Goal: Information Seeking & Learning: Learn about a topic

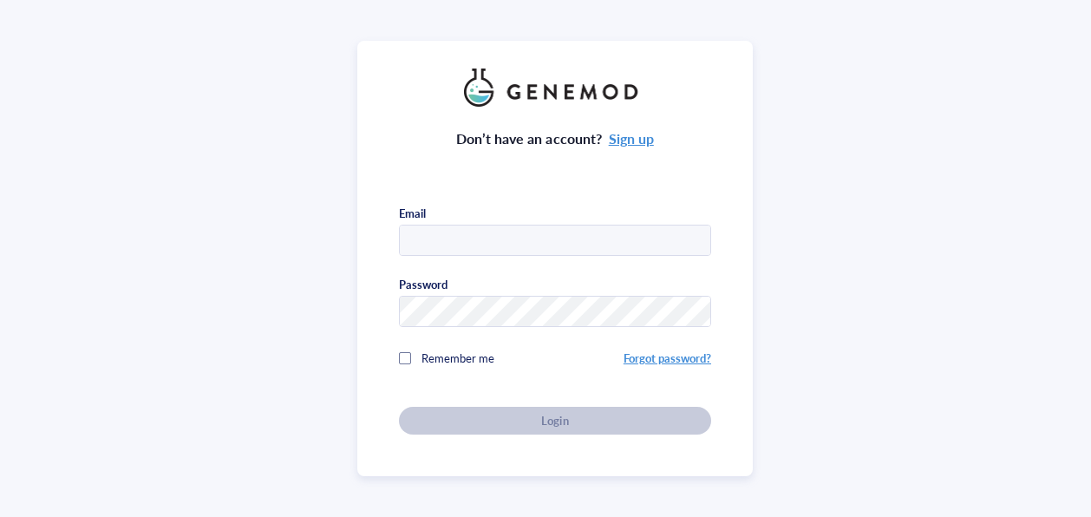
type input "[PERSON_NAME][EMAIL_ADDRESS][DOMAIN_NAME]"
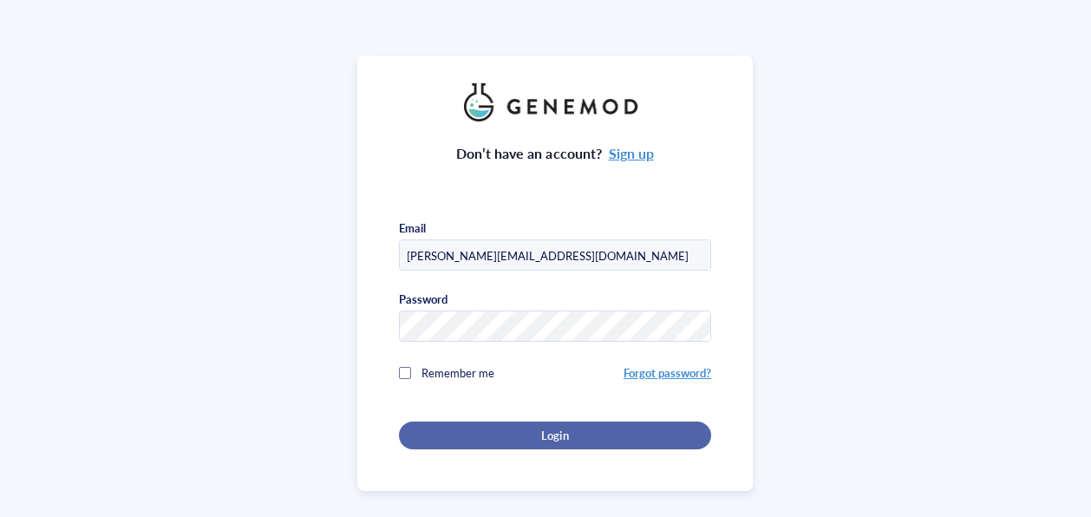
click at [509, 427] on div "Login" at bounding box center [555, 435] width 257 height 16
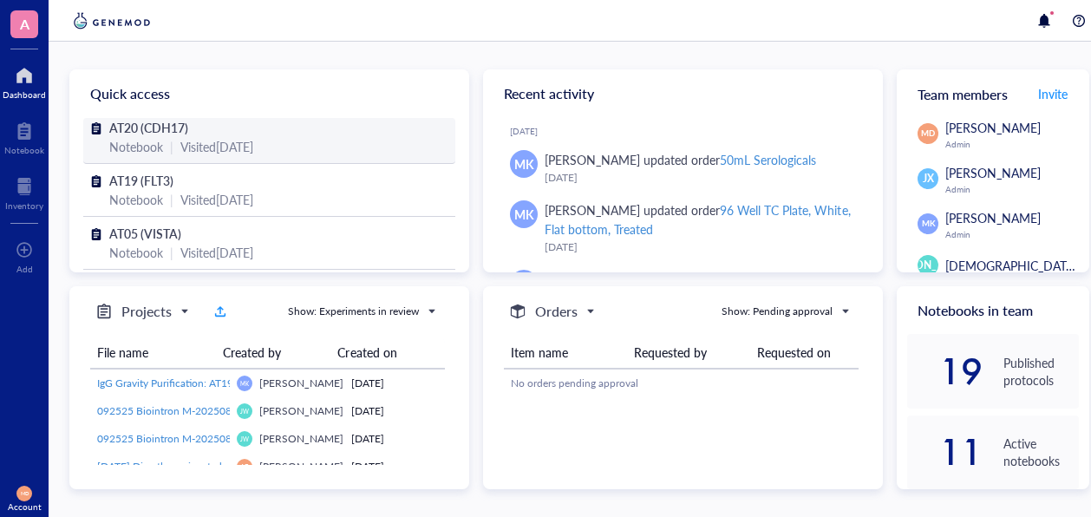
click at [158, 139] on div "Notebook | Visited [DATE]" at bounding box center [269, 146] width 320 height 19
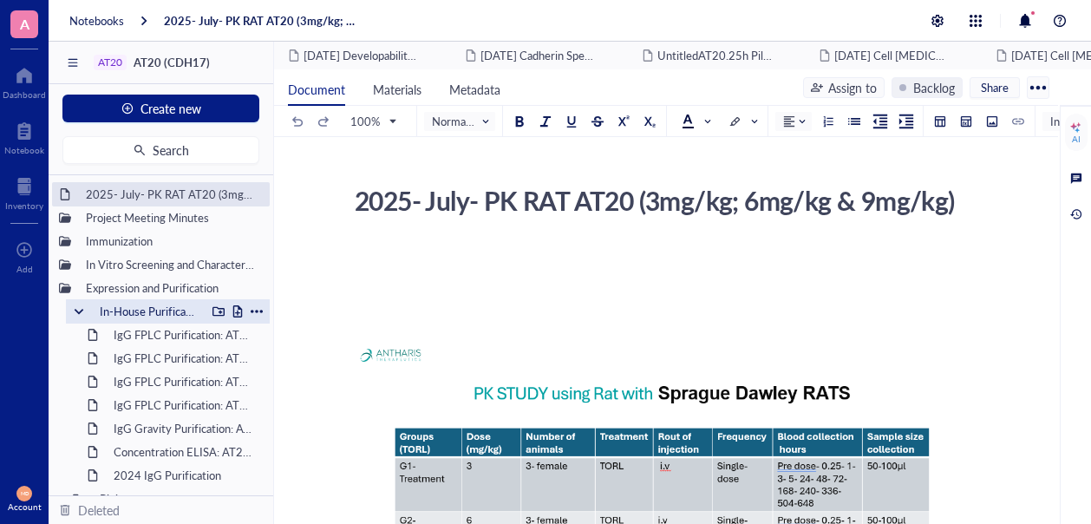
click at [85, 303] on div "In-House Purification" at bounding box center [168, 311] width 204 height 24
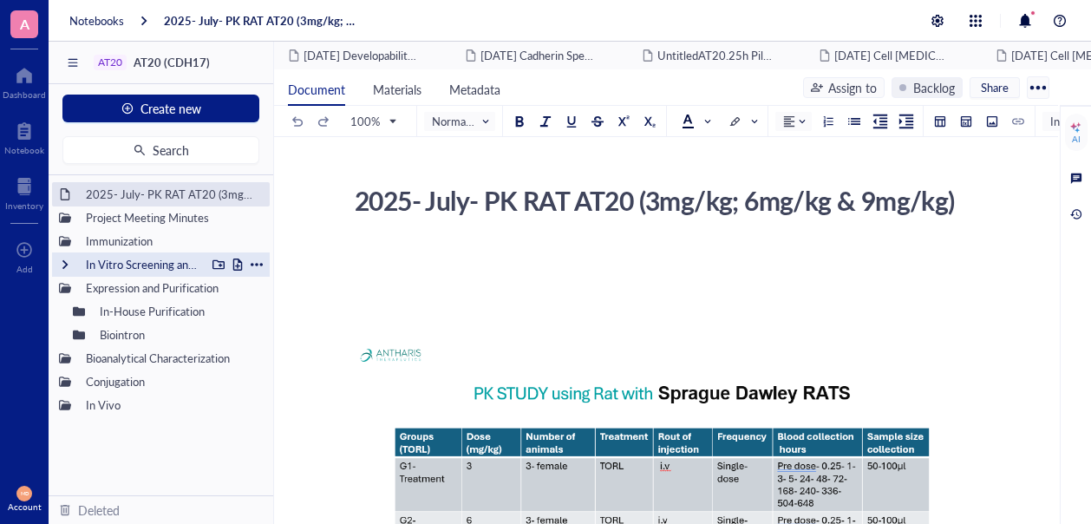
click at [153, 265] on div "In Vitro Screening and Characterization" at bounding box center [141, 264] width 127 height 24
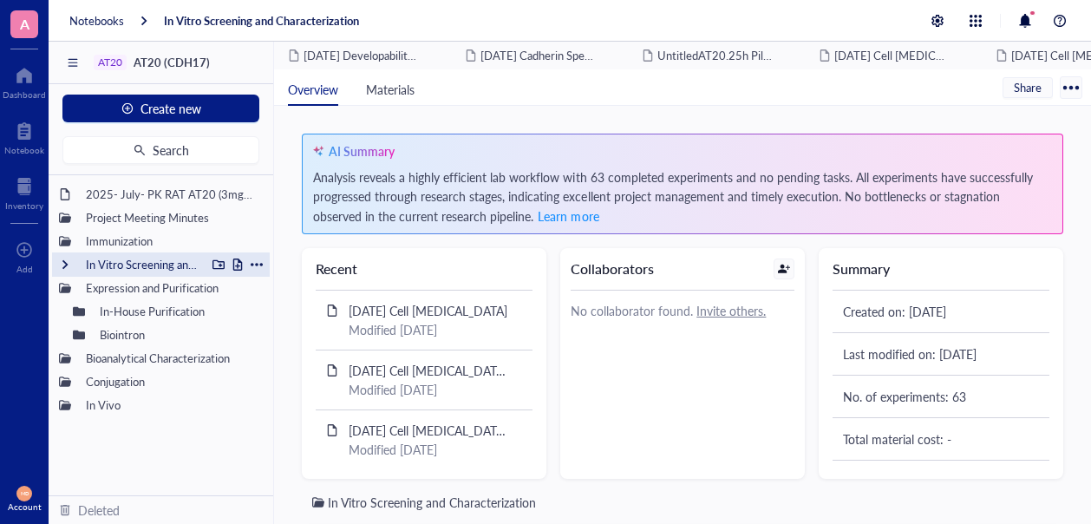
click at [63, 258] on div at bounding box center [65, 264] width 12 height 12
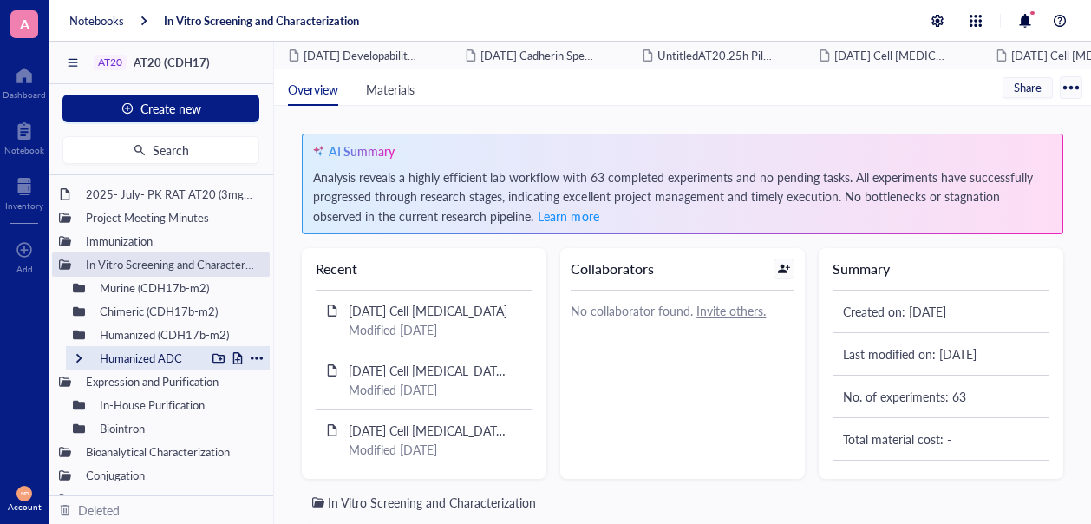
click at [79, 352] on div at bounding box center [79, 358] width 12 height 12
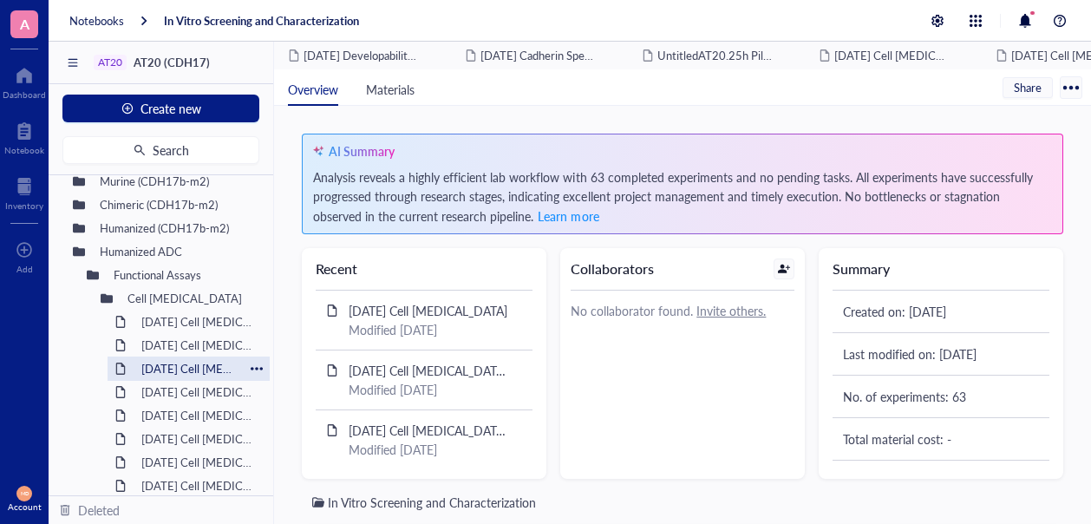
scroll to position [87, 0]
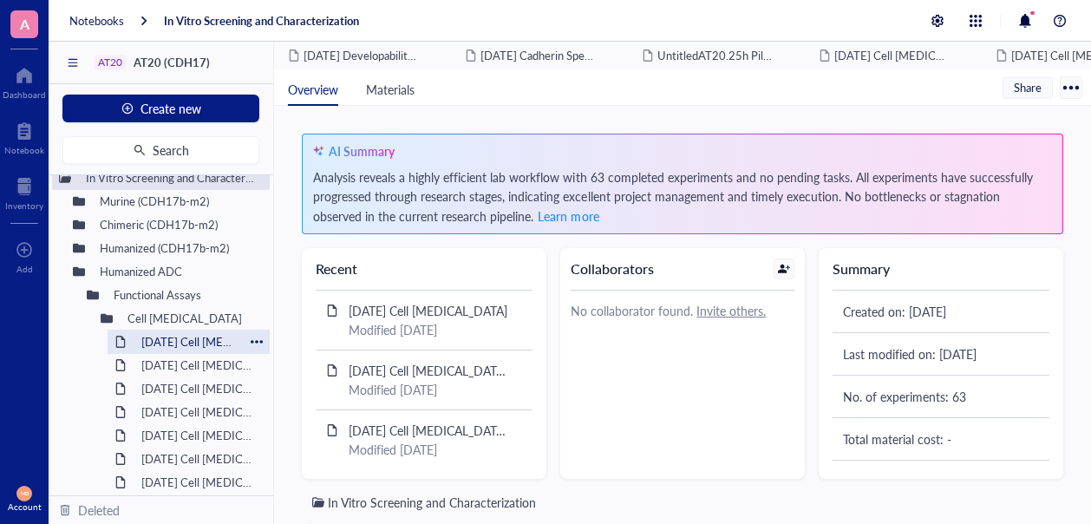
click at [139, 338] on div "[DATE] Cell [MEDICAL_DATA]" at bounding box center [189, 341] width 110 height 24
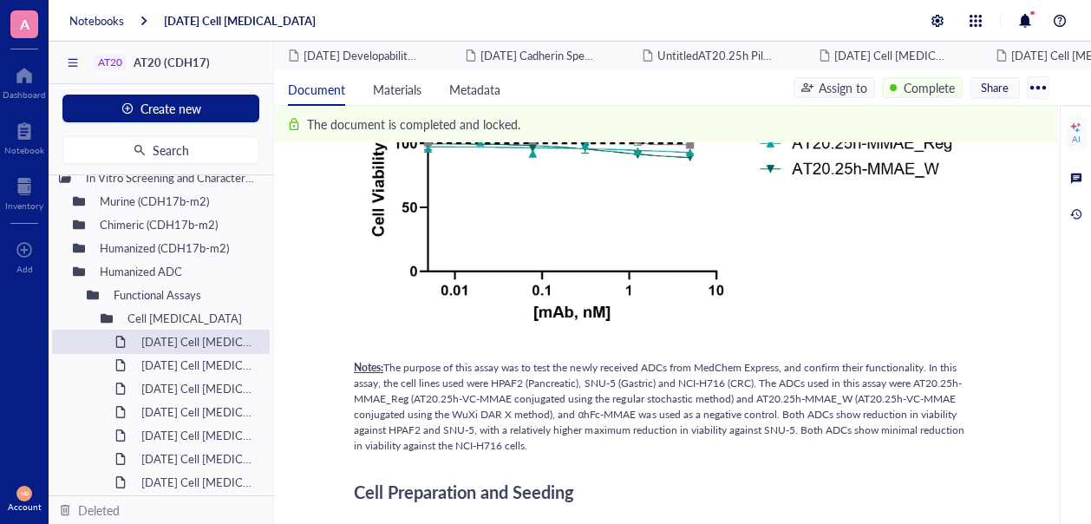
scroll to position [1041, 0]
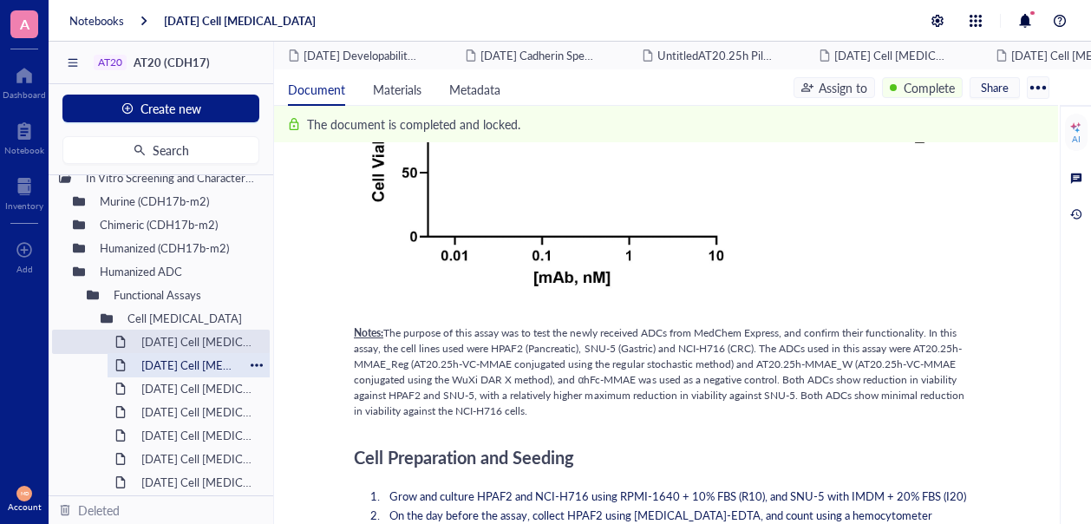
click at [198, 360] on div "[DATE] Cell [MEDICAL_DATA]" at bounding box center [189, 365] width 110 height 24
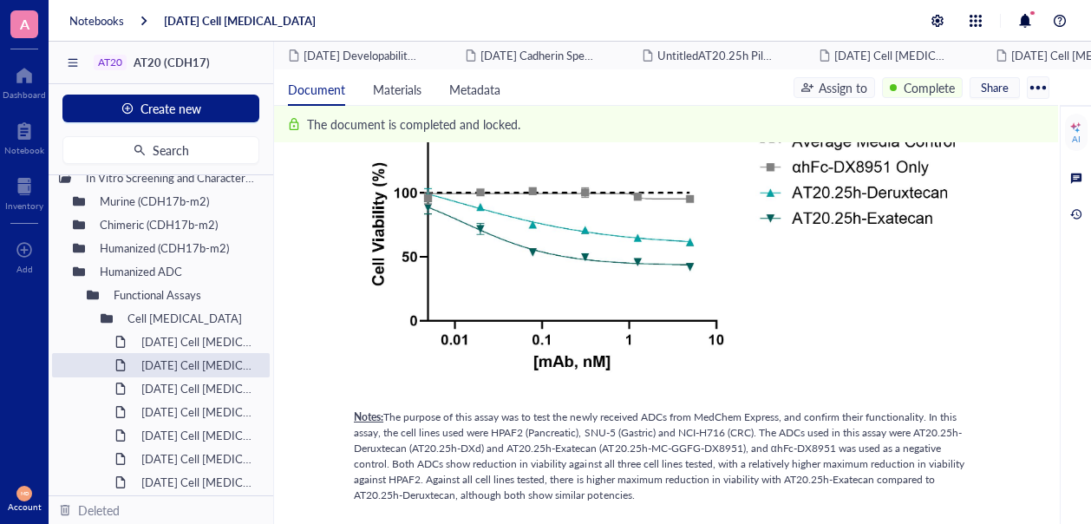
scroll to position [954, 0]
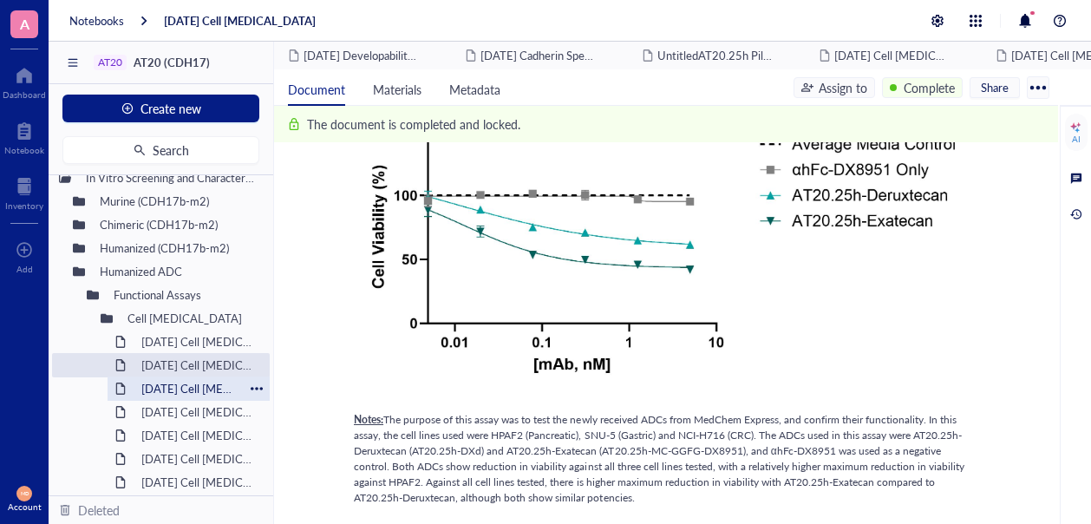
click at [176, 393] on div "[DATE] Cell [MEDICAL_DATA]" at bounding box center [189, 388] width 110 height 24
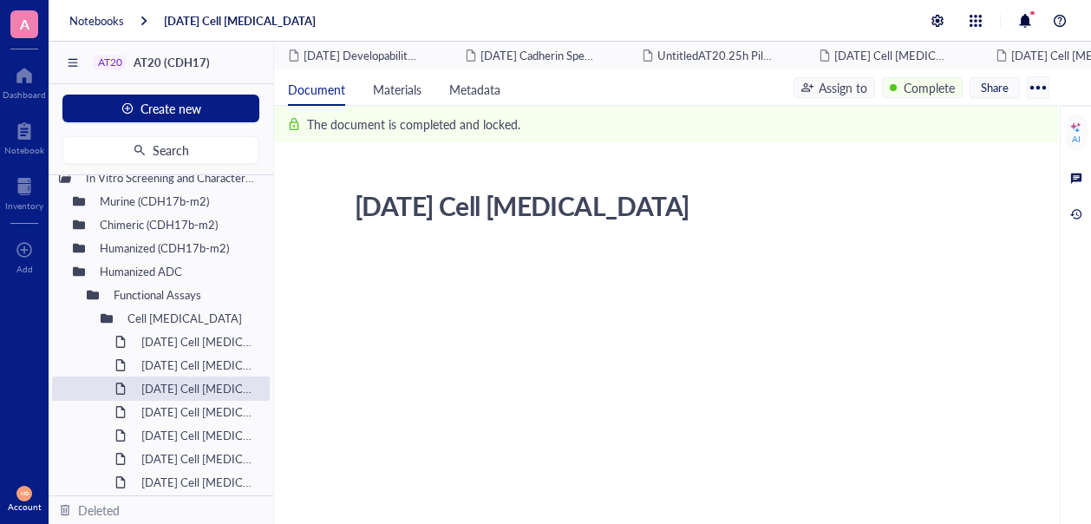
click at [203, 376] on div "[DATE] Cell [MEDICAL_DATA]" at bounding box center [198, 388] width 129 height 24
click at [206, 400] on div "[DATE] Cell [MEDICAL_DATA]" at bounding box center [198, 412] width 129 height 24
click at [184, 400] on div "[DATE] Cell [MEDICAL_DATA]" at bounding box center [198, 412] width 129 height 24
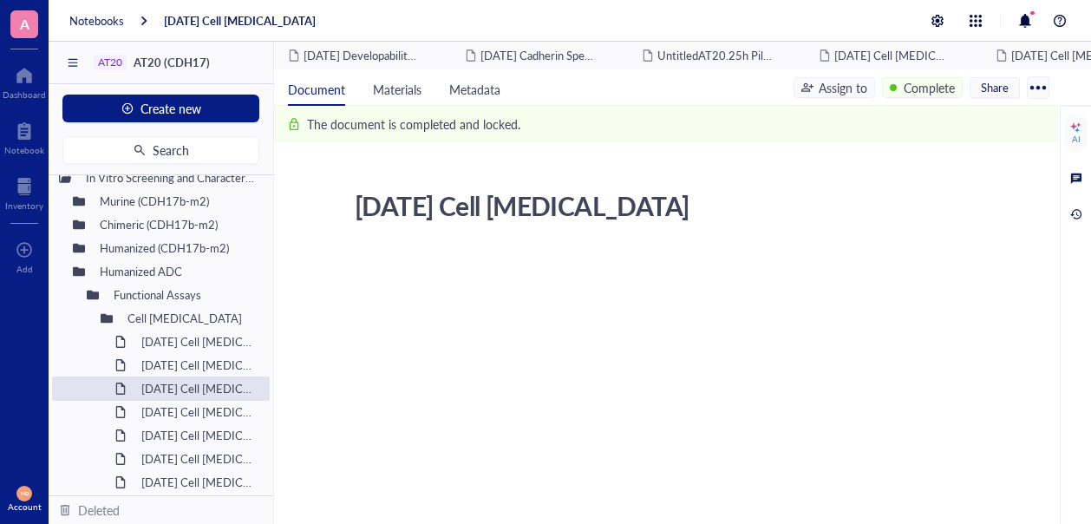
click at [184, 400] on div "[DATE] Cell [MEDICAL_DATA]" at bounding box center [198, 412] width 129 height 24
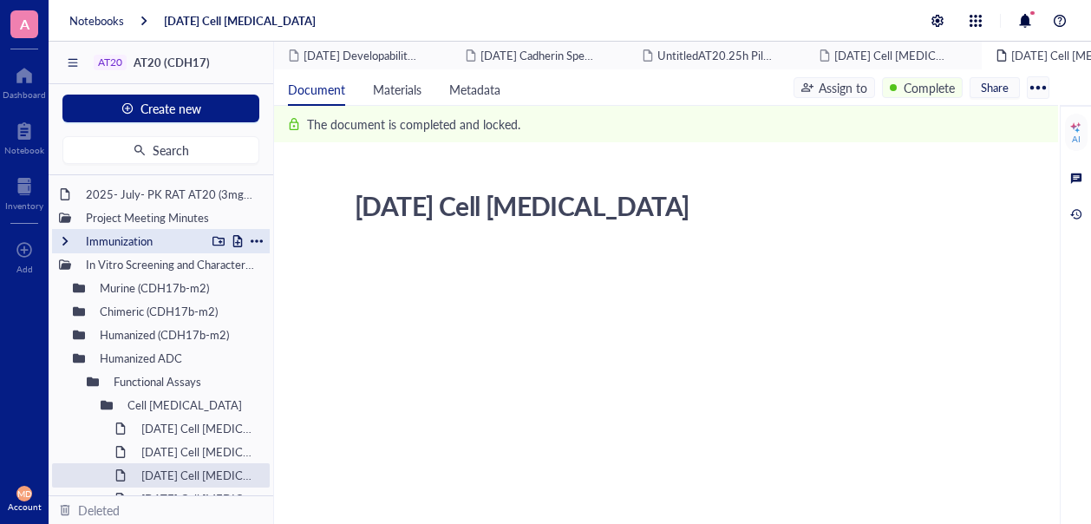
click at [189, 229] on div "Immunization" at bounding box center [141, 241] width 127 height 24
click at [187, 229] on div "Immunization" at bounding box center [141, 241] width 127 height 24
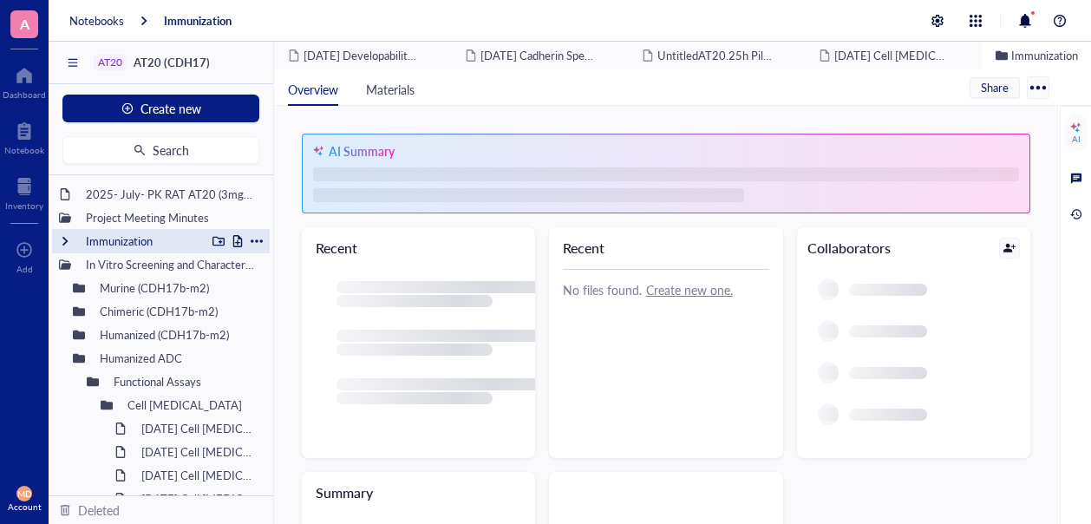
scroll to position [310, 0]
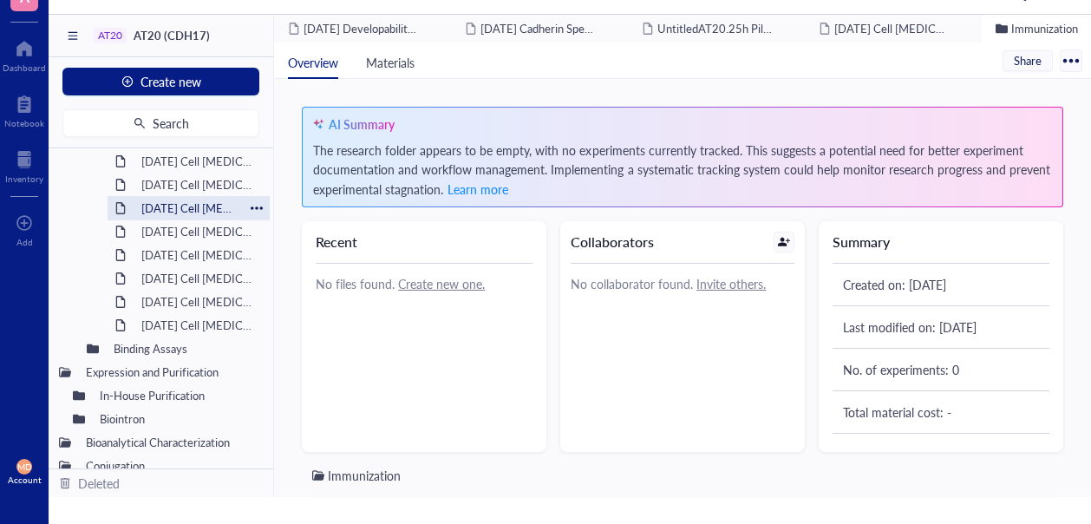
click at [181, 206] on div "[DATE] Cell [MEDICAL_DATA]" at bounding box center [189, 208] width 110 height 24
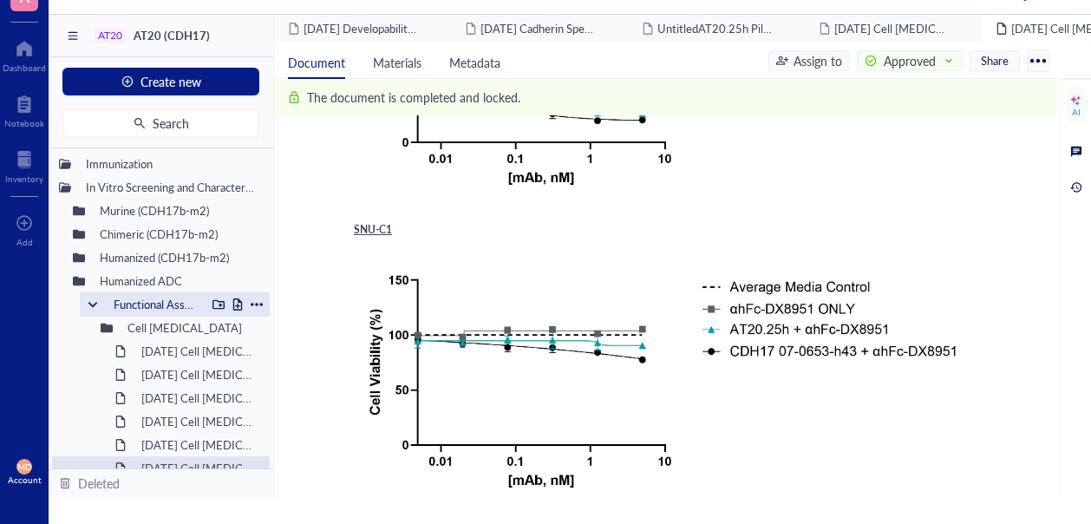
scroll to position [137, 0]
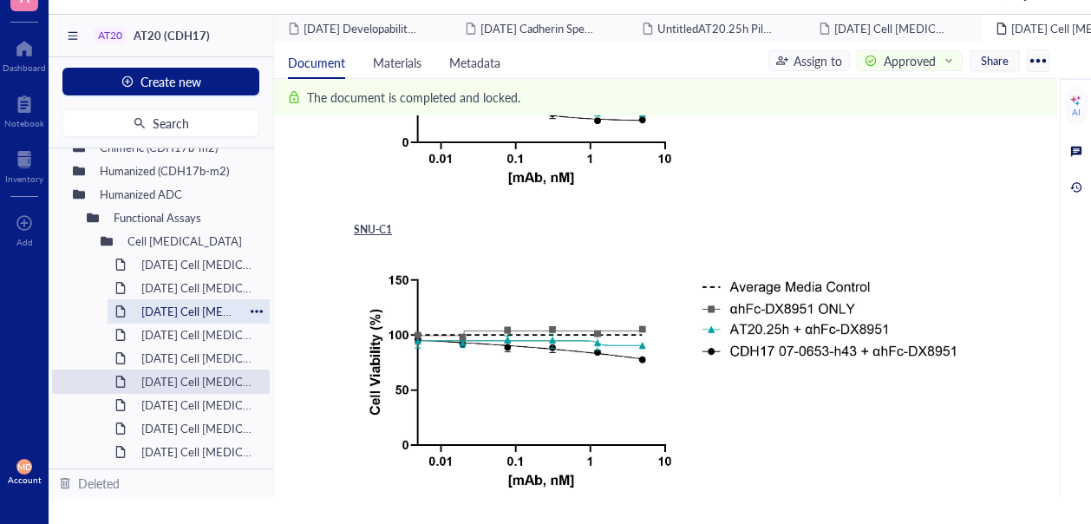
click at [196, 312] on div "[DATE] Cell [MEDICAL_DATA]" at bounding box center [189, 311] width 110 height 24
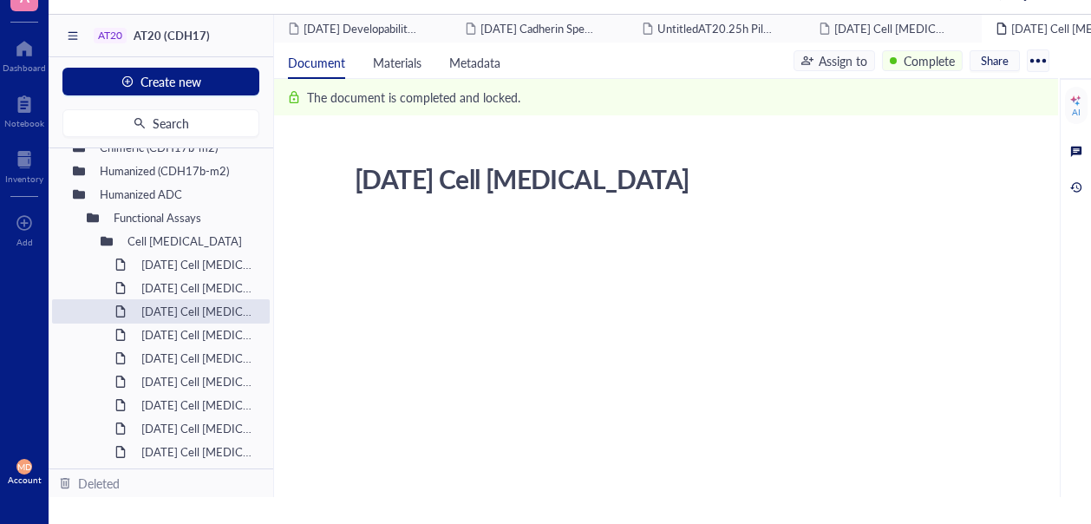
click at [201, 334] on div "[DATE] Cell [MEDICAL_DATA]" at bounding box center [198, 335] width 129 height 24
click at [179, 329] on div "[DATE] Cell [MEDICAL_DATA]" at bounding box center [198, 335] width 129 height 24
click at [122, 312] on div at bounding box center [120, 311] width 12 height 12
click at [191, 336] on div "[DATE] Cell [MEDICAL_DATA]" at bounding box center [189, 335] width 110 height 24
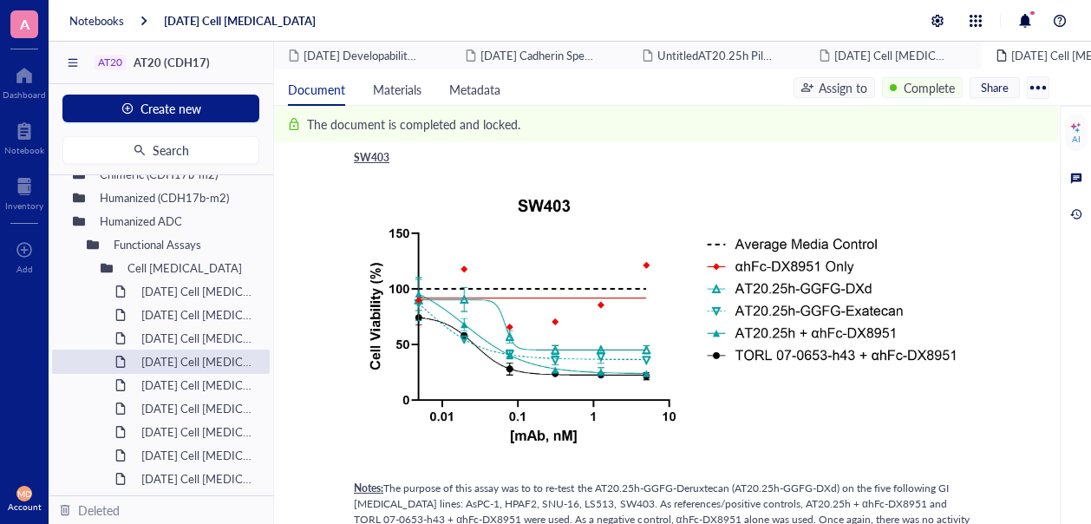
scroll to position [1387, 0]
